Goal: Transaction & Acquisition: Purchase product/service

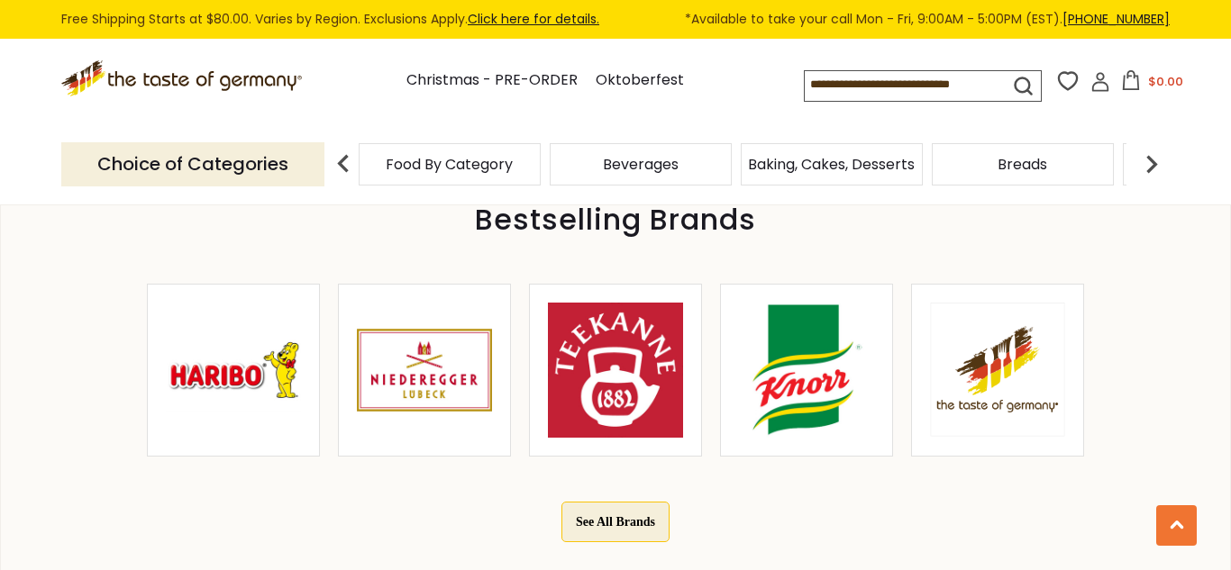
scroll to position [865, 0]
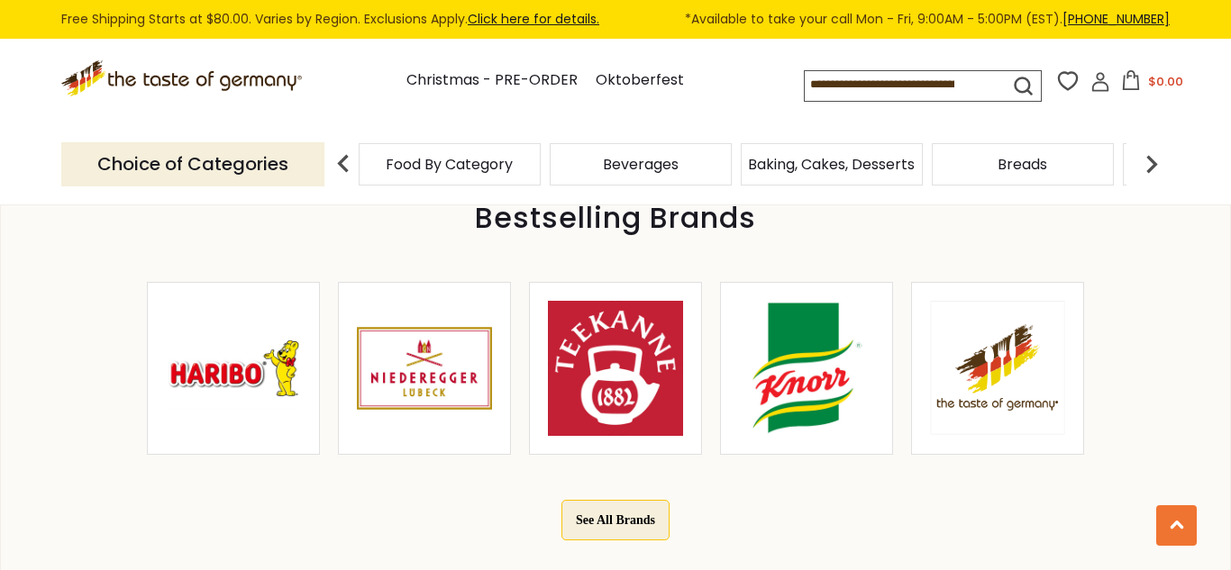
click at [418, 367] on img at bounding box center [424, 368] width 135 height 135
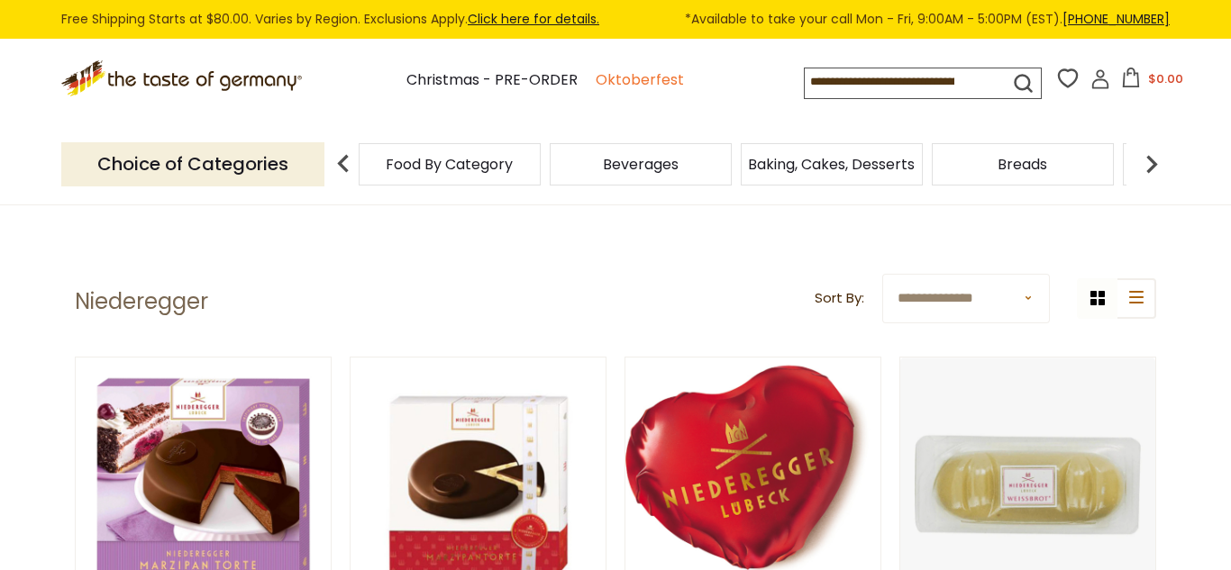
click at [596, 73] on link "Oktoberfest" at bounding box center [640, 80] width 88 height 24
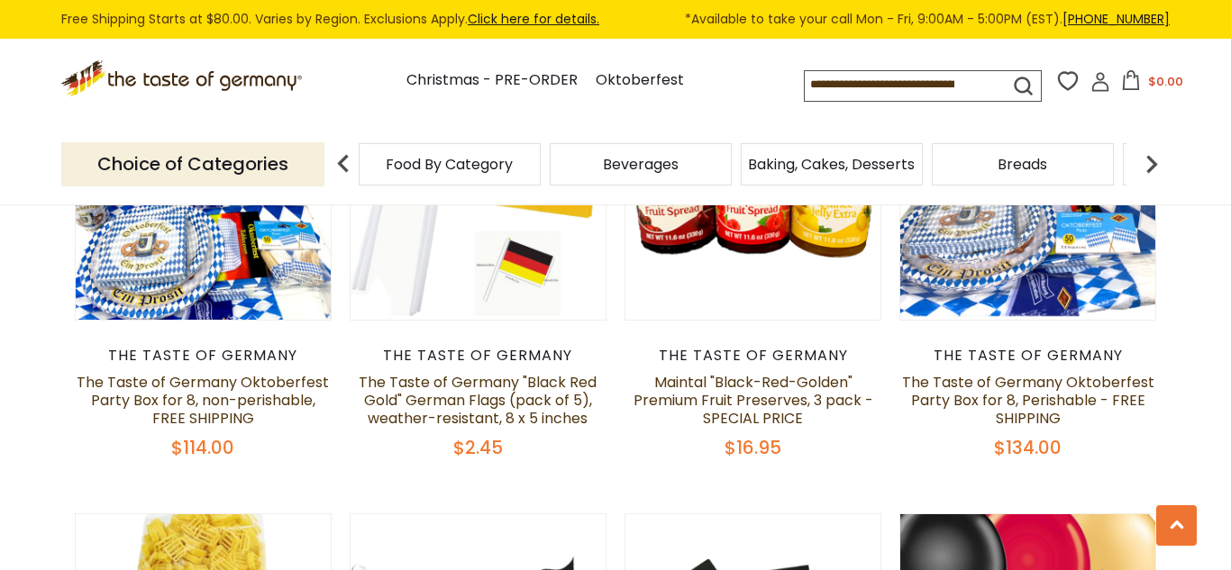
scroll to position [649, 0]
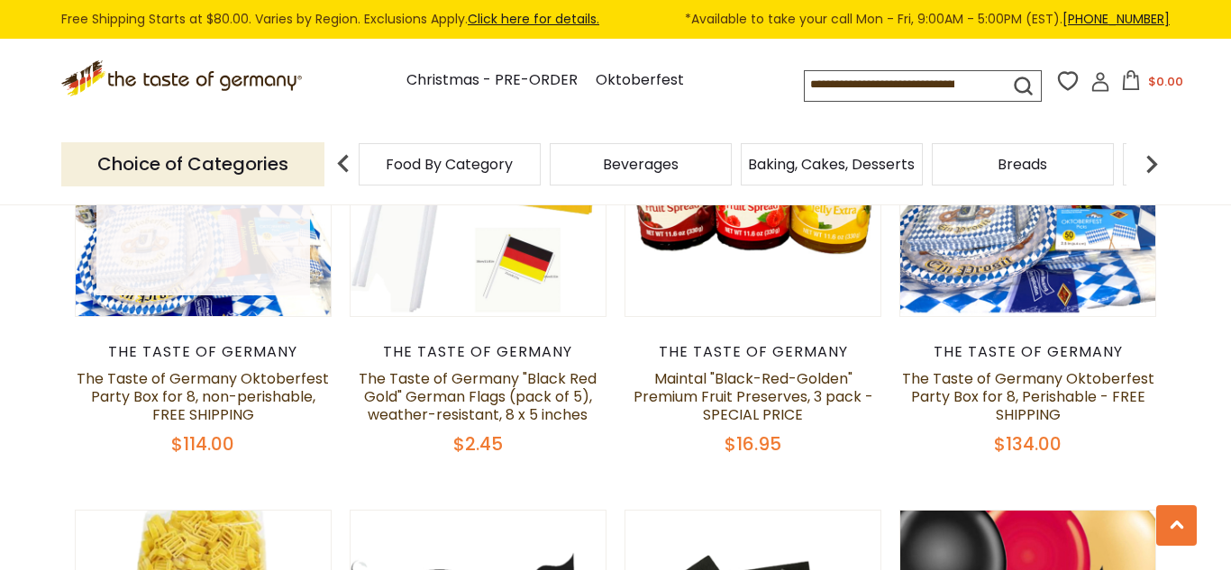
click at [194, 264] on link at bounding box center [203, 189] width 214 height 214
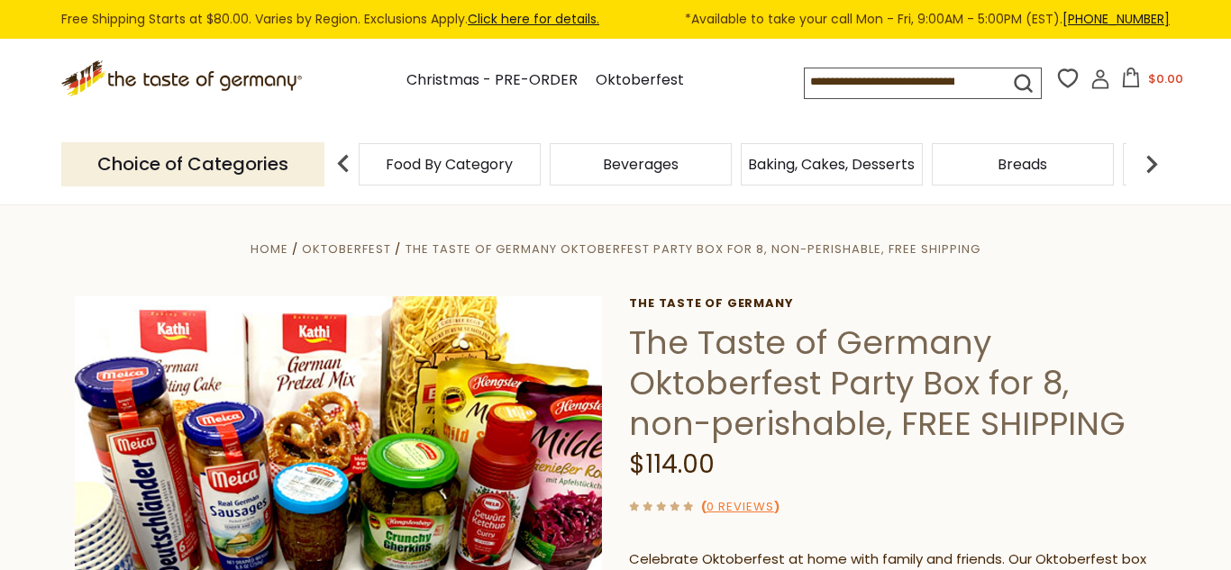
click at [1003, 158] on span "Breads" at bounding box center [1023, 165] width 50 height 14
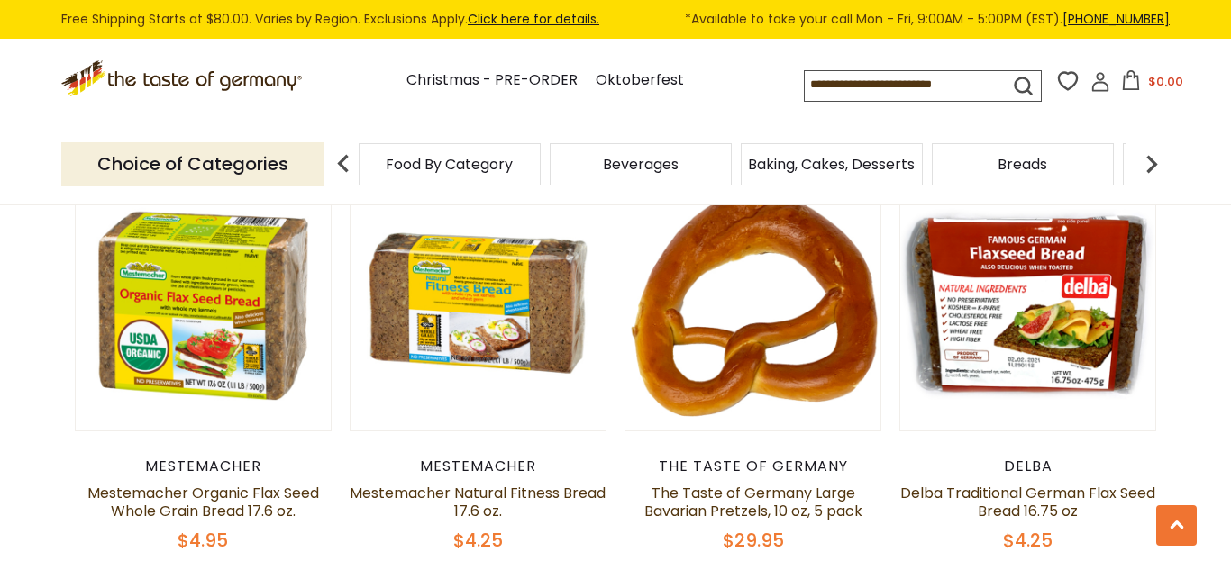
scroll to position [1826, 0]
